Goal: Information Seeking & Learning: Learn about a topic

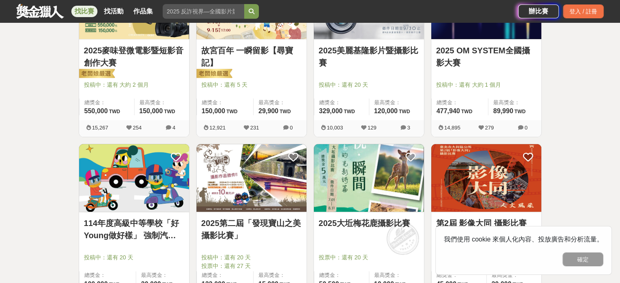
scroll to position [204, 0]
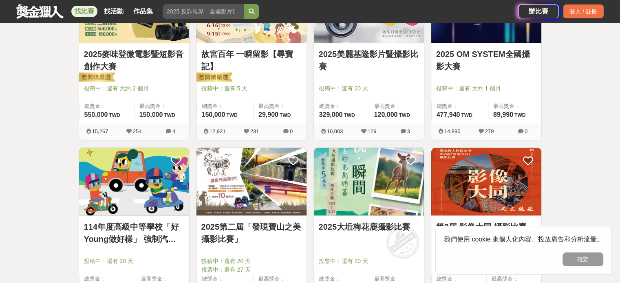
click at [513, 59] on link "2025 OM SYSTEM全國攝影大賽" at bounding box center [486, 60] width 100 height 24
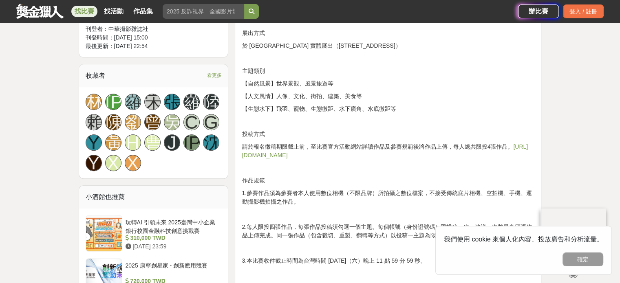
scroll to position [571, 0]
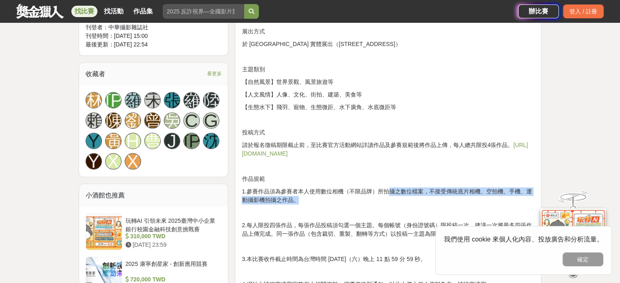
drag, startPoint x: 389, startPoint y: 195, endPoint x: 453, endPoint y: 200, distance: 64.7
click at [453, 200] on p "1.參賽作品須為參賽者本人使用數位相機（不限品牌）所拍攝之數位檔案，不接受傳統底片相機、空拍機、手機、運動攝影機拍攝之作品。" at bounding box center [388, 196] width 293 height 17
click at [453, 201] on p "1.參賽作品須為參賽者本人使用數位相機（不限品牌）所拍攝之數位檔案，不接受傳統底片相機、空拍機、手機、運動攝影機拍攝之作品。" at bounding box center [388, 196] width 293 height 17
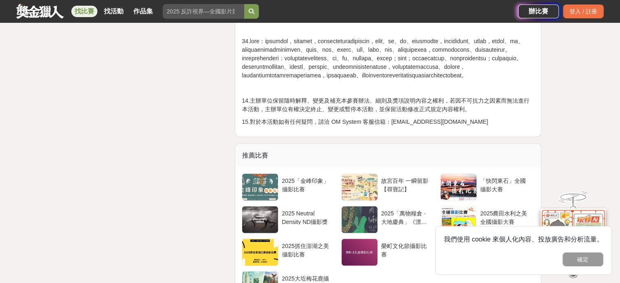
scroll to position [1631, 0]
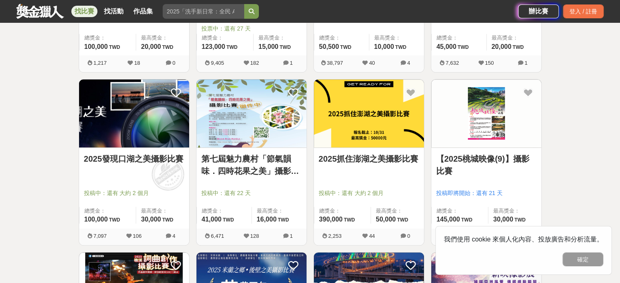
scroll to position [449, 0]
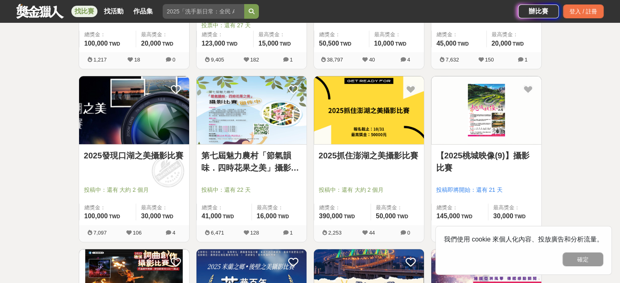
click at [563, 143] on div "全部 設計 影像 寫作 商業 音樂 運動 其他 國際 所有分類 進階篩選 45 個比賽 綜合 熱門 獎金 截止 最新 攝影比賽 尚未截止 台灣 重置條件 20…" at bounding box center [310, 238] width 620 height 1294
click at [548, 162] on div "45 個比賽 綜合 熱門 獎金 截止 最新 攝影比賽 尚未截止 台灣 重置條件 2025麥味登微電影暨短影音創作大賽 投稿中：還有 大約 2 個月 總獎金： …" at bounding box center [310, 243] width 476 height 1223
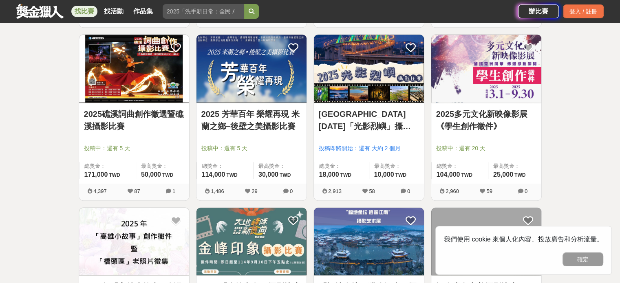
scroll to position [816, 0]
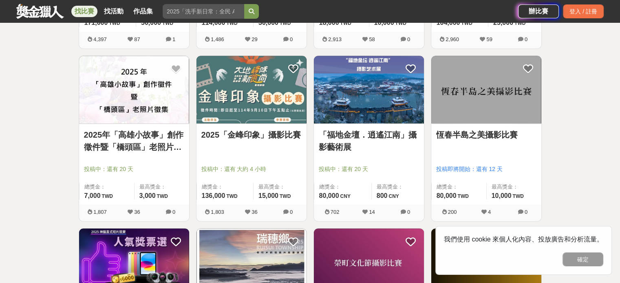
click at [144, 142] on link "2025年「高雄小故事」創作徵件暨「橋頭區」老照片徵集" at bounding box center [134, 141] width 100 height 24
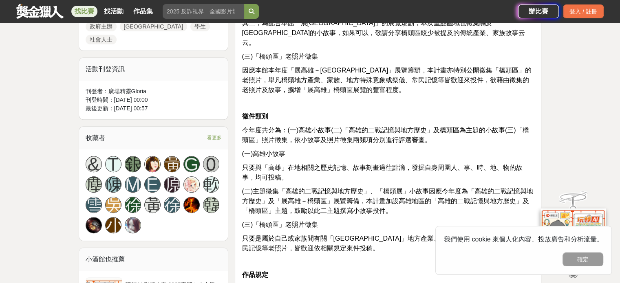
scroll to position [449, 0]
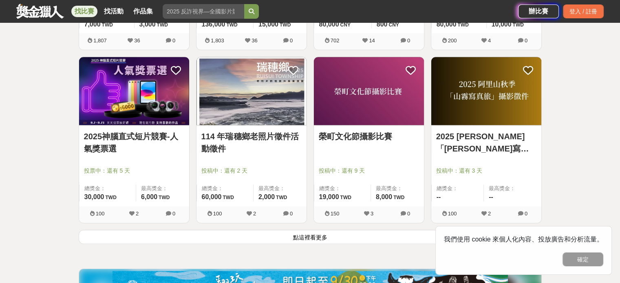
scroll to position [979, 0]
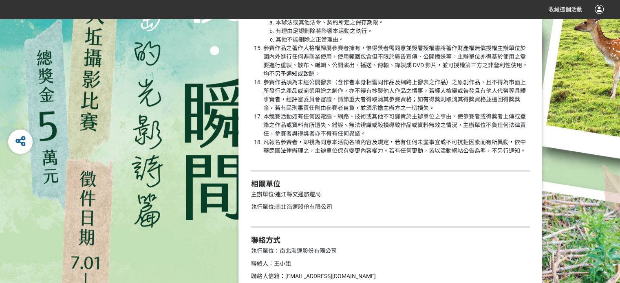
scroll to position [1220, 0]
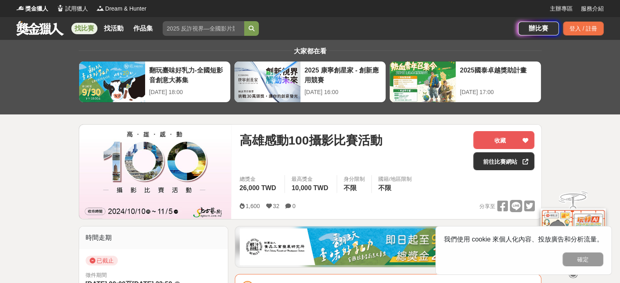
click at [22, 47] on div "大家都在看 翻玩臺味好乳力-全國短影音創意大募集 [DATE] 18:00 2025 康寧創星家 - 創新應用競賽 [DATE] 16:00 2025國泰卓越…" at bounding box center [310, 77] width 620 height 75
click at [49, 26] on link at bounding box center [39, 27] width 49 height 15
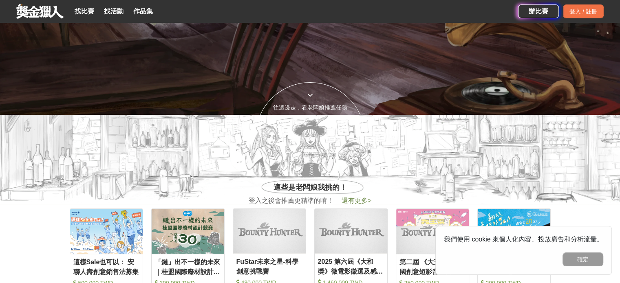
scroll to position [367, 0]
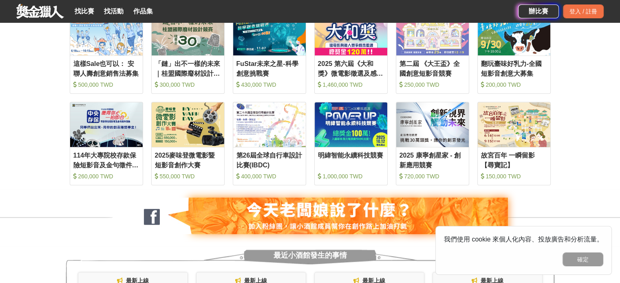
click at [609, 151] on section "收藏 這樣Sale也可以： 安聯人壽創意銷售法募集 500,000 TWD 收藏 「鏈」出不一樣的未來｜桂盟國際廢材設計競賽 300,000 TWD 收藏 F…" at bounding box center [310, 97] width 620 height 183
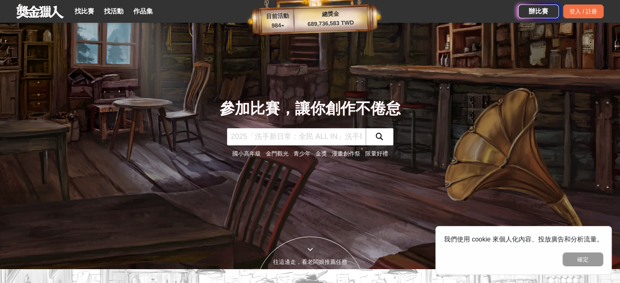
scroll to position [0, 0]
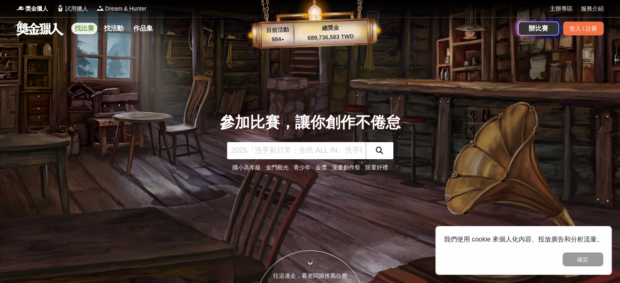
click at [84, 29] on link "找比賽" at bounding box center [84, 28] width 26 height 11
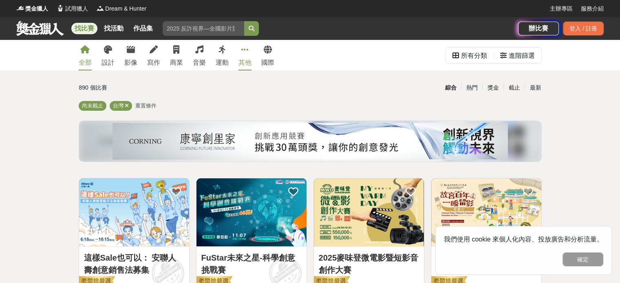
click at [244, 51] on icon at bounding box center [244, 50] width 7 height 8
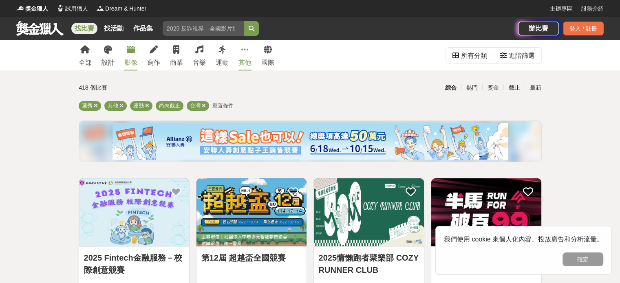
click at [135, 55] on link "影像" at bounding box center [130, 55] width 13 height 31
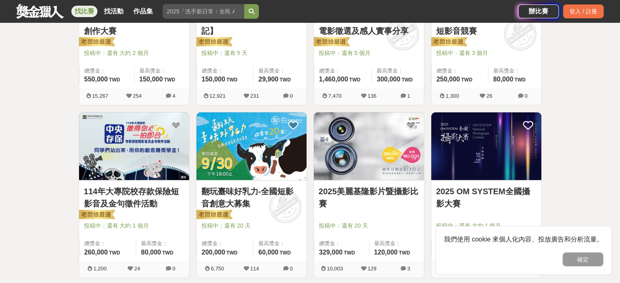
scroll to position [245, 0]
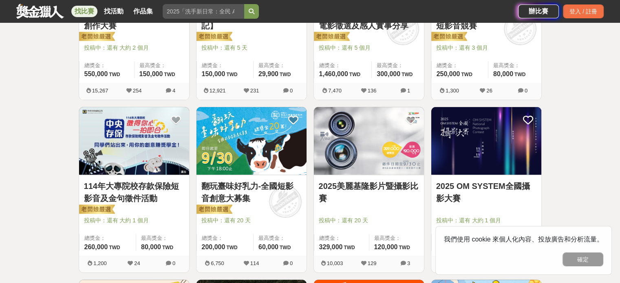
click at [360, 155] on img at bounding box center [369, 141] width 110 height 68
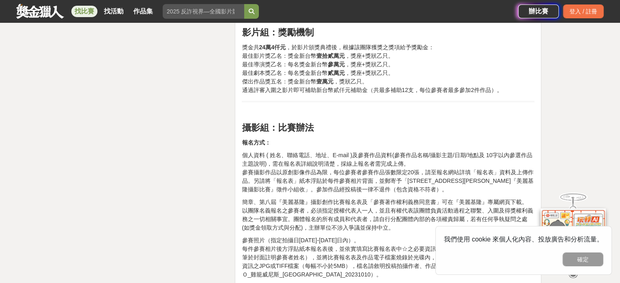
scroll to position [1264, 0]
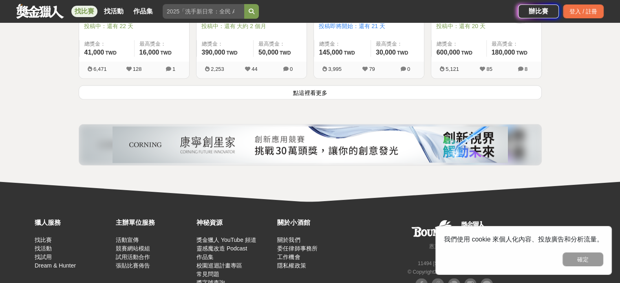
scroll to position [1082, 0]
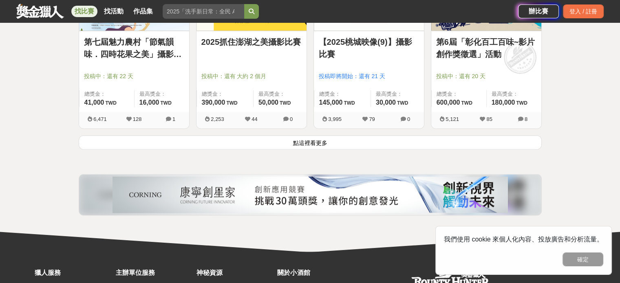
click at [314, 145] on button "點這裡看更多" at bounding box center [310, 142] width 463 height 14
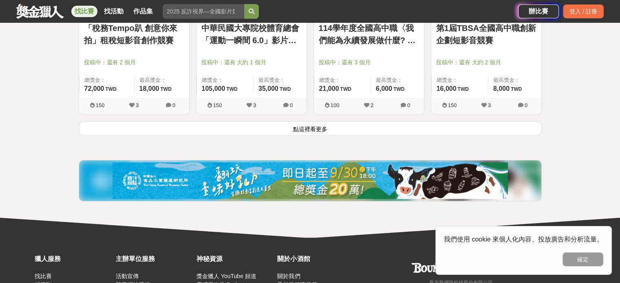
scroll to position [2060, 0]
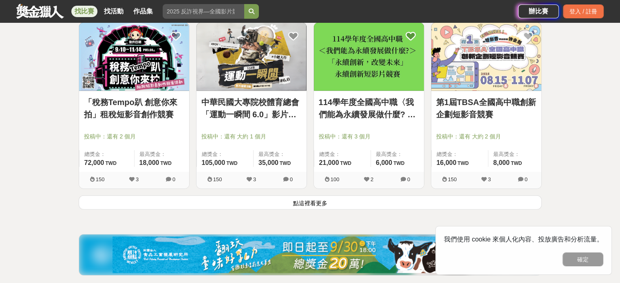
click at [250, 198] on button "點這裡看更多" at bounding box center [310, 203] width 463 height 14
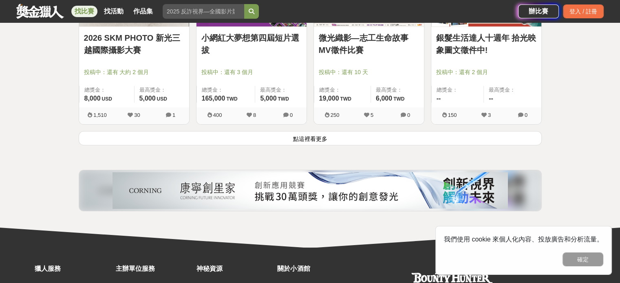
scroll to position [3039, 0]
